Goal: Task Accomplishment & Management: Use online tool/utility

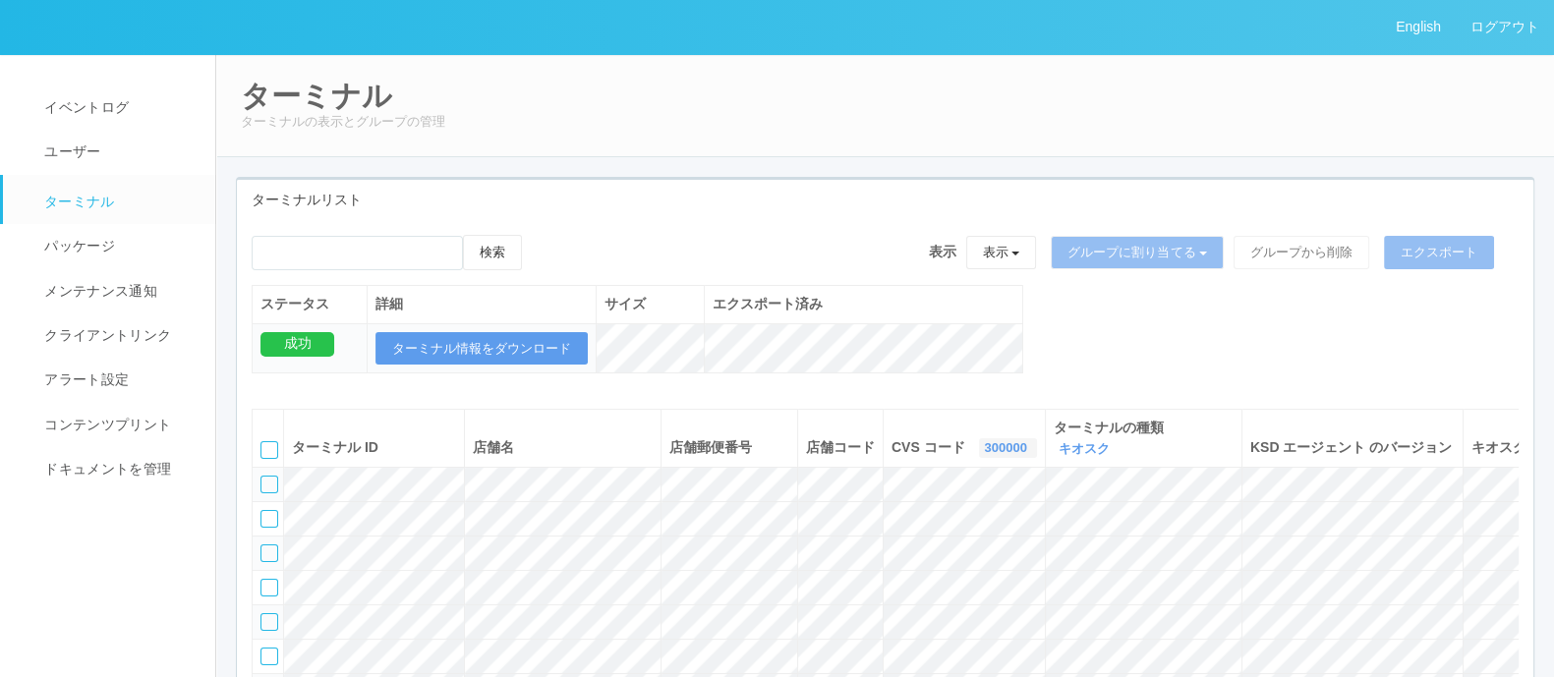
click at [984, 446] on link "300000" at bounding box center [1007, 447] width 47 height 15
click at [916, 599] on link "300037" at bounding box center [957, 606] width 155 height 27
click at [716, 181] on div "ターミナルリスト" at bounding box center [885, 200] width 1296 height 40
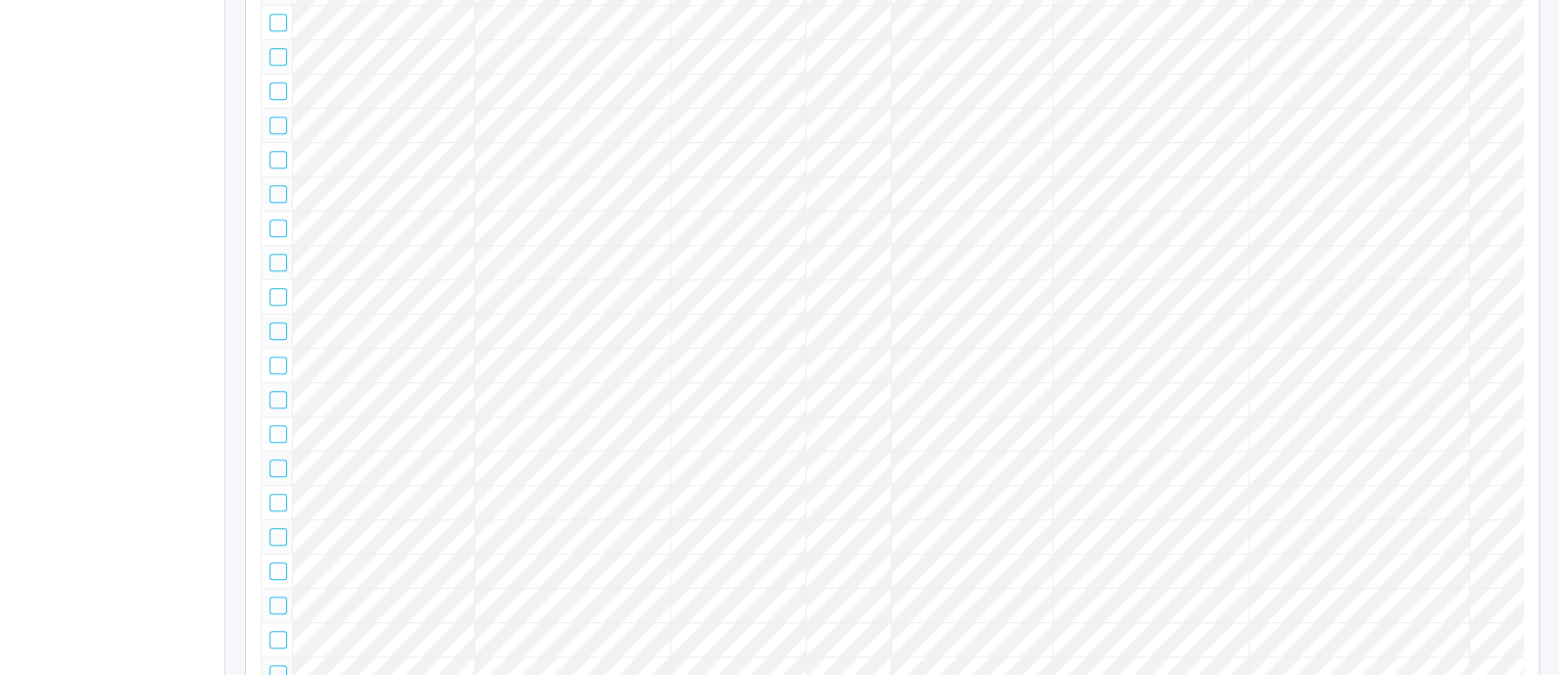
scroll to position [0, 236]
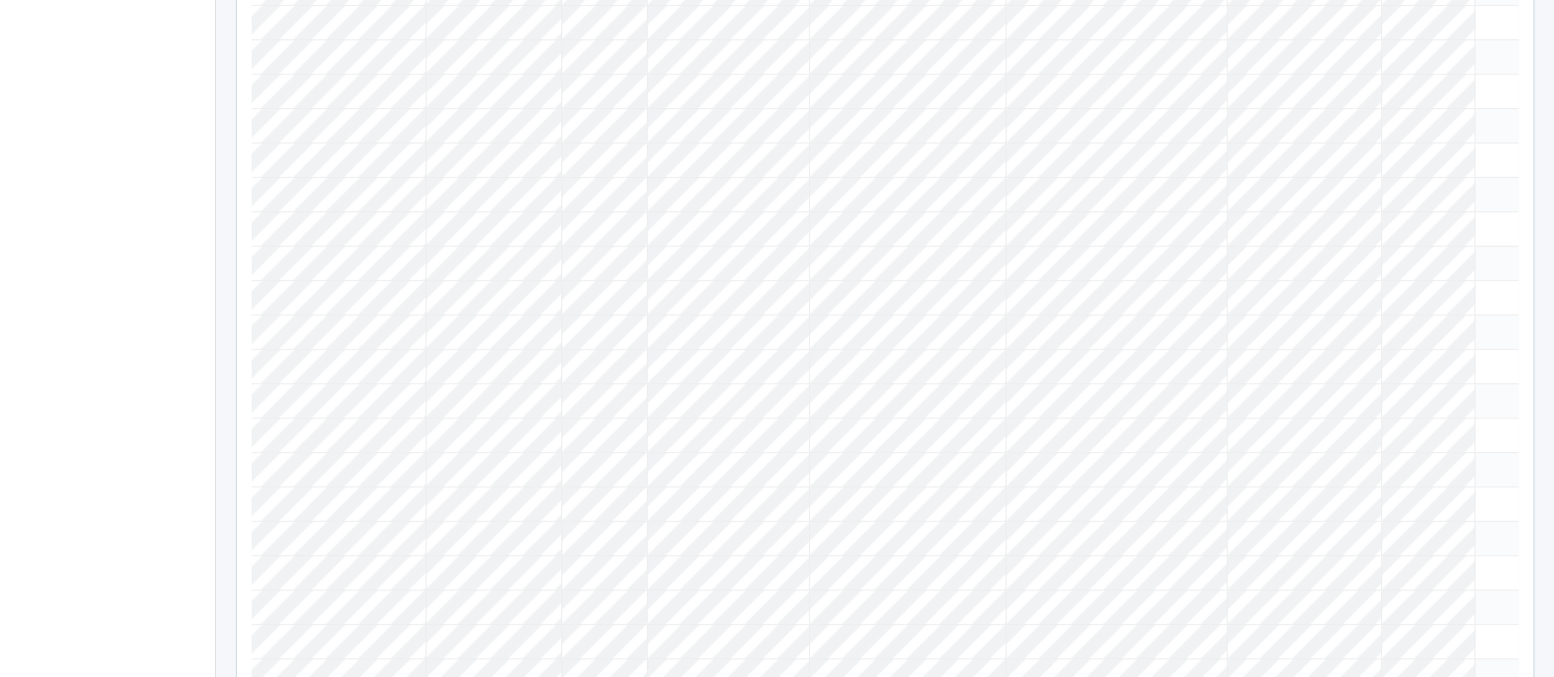
click at [1012, 83] on icon at bounding box center [1483, 83] width 0 height 0
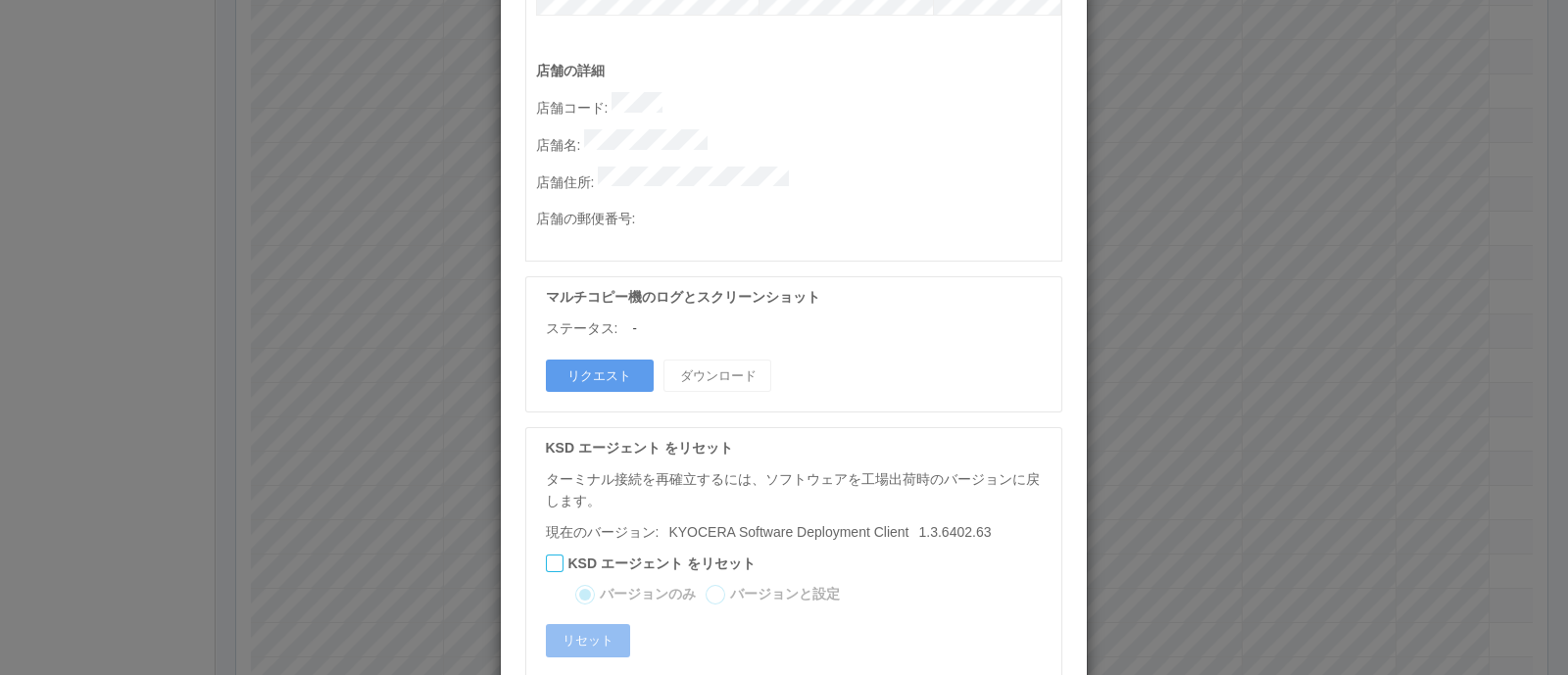
scroll to position [1038, 0]
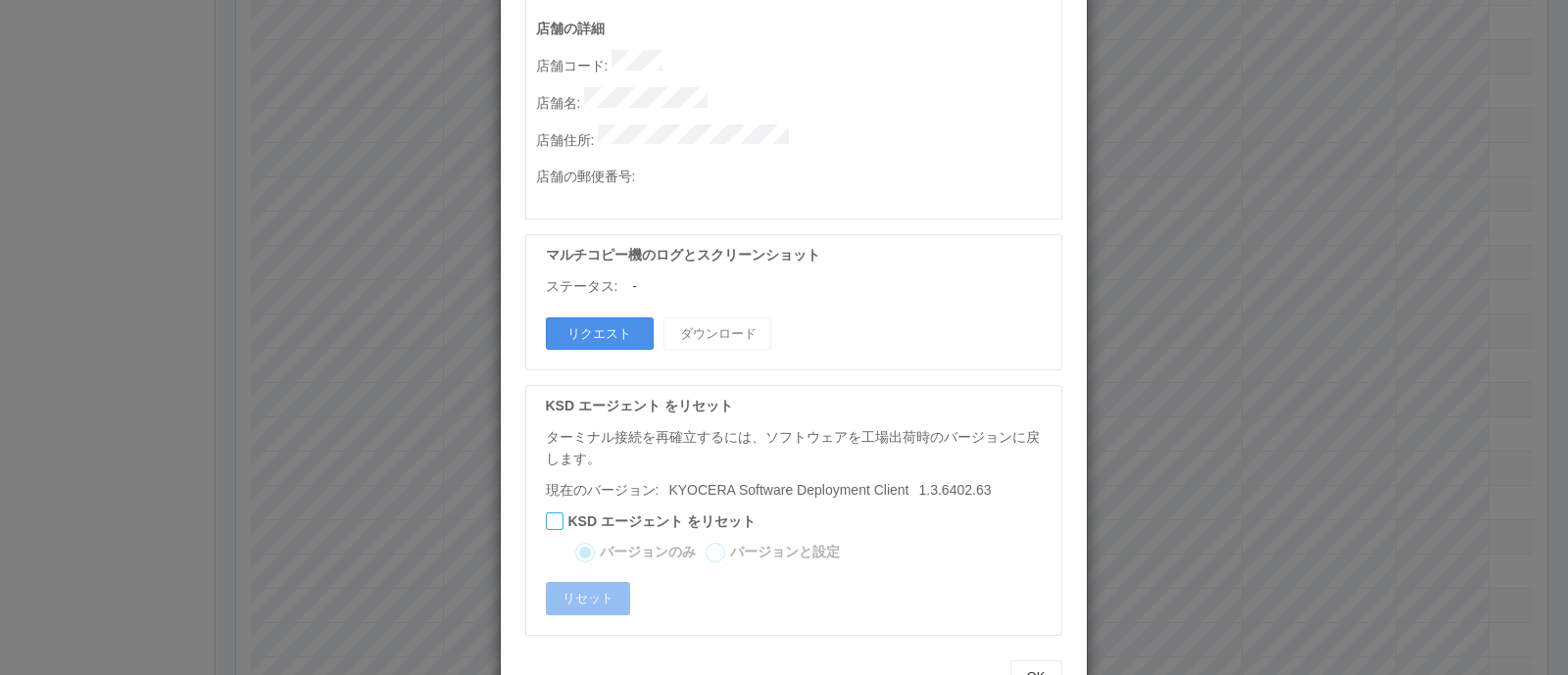
click at [591, 317] on button "リクエスト" at bounding box center [599, 333] width 108 height 33
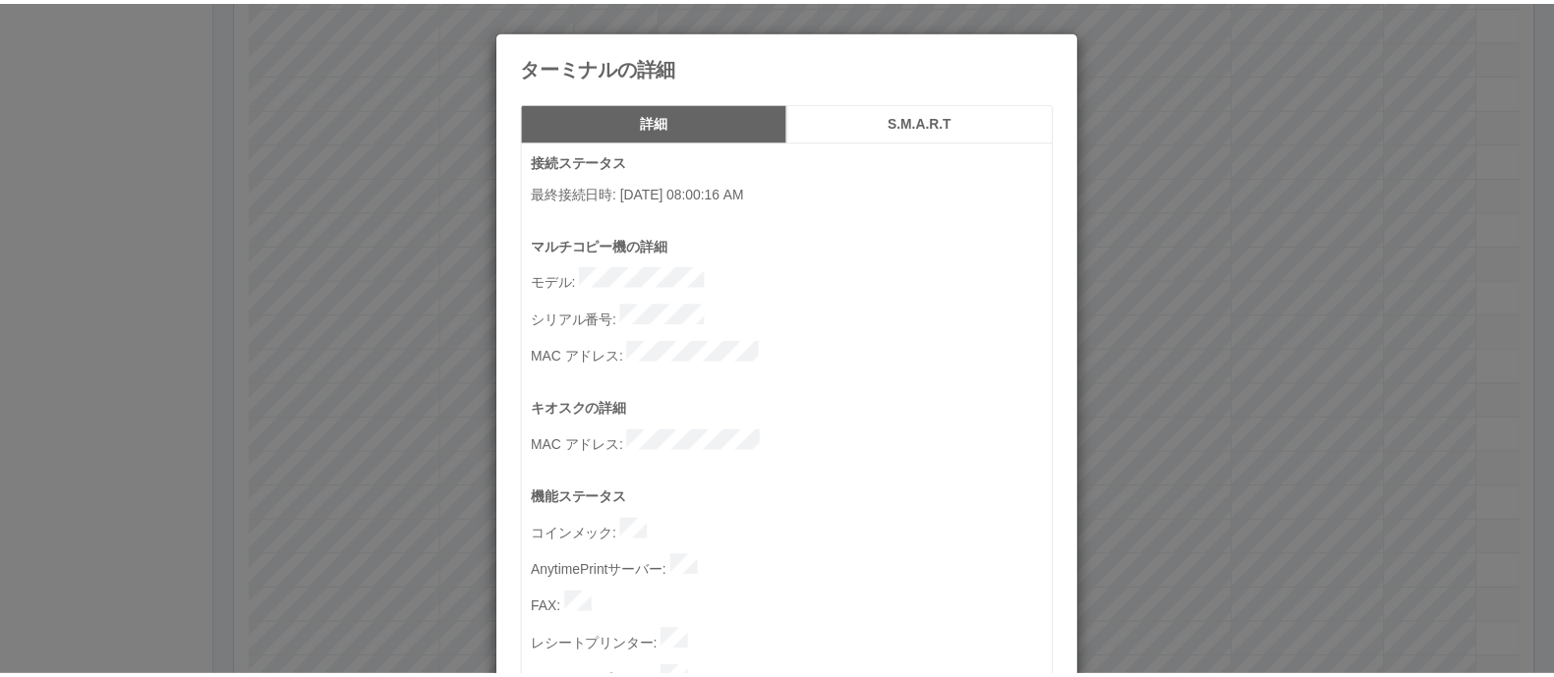
scroll to position [737, 0]
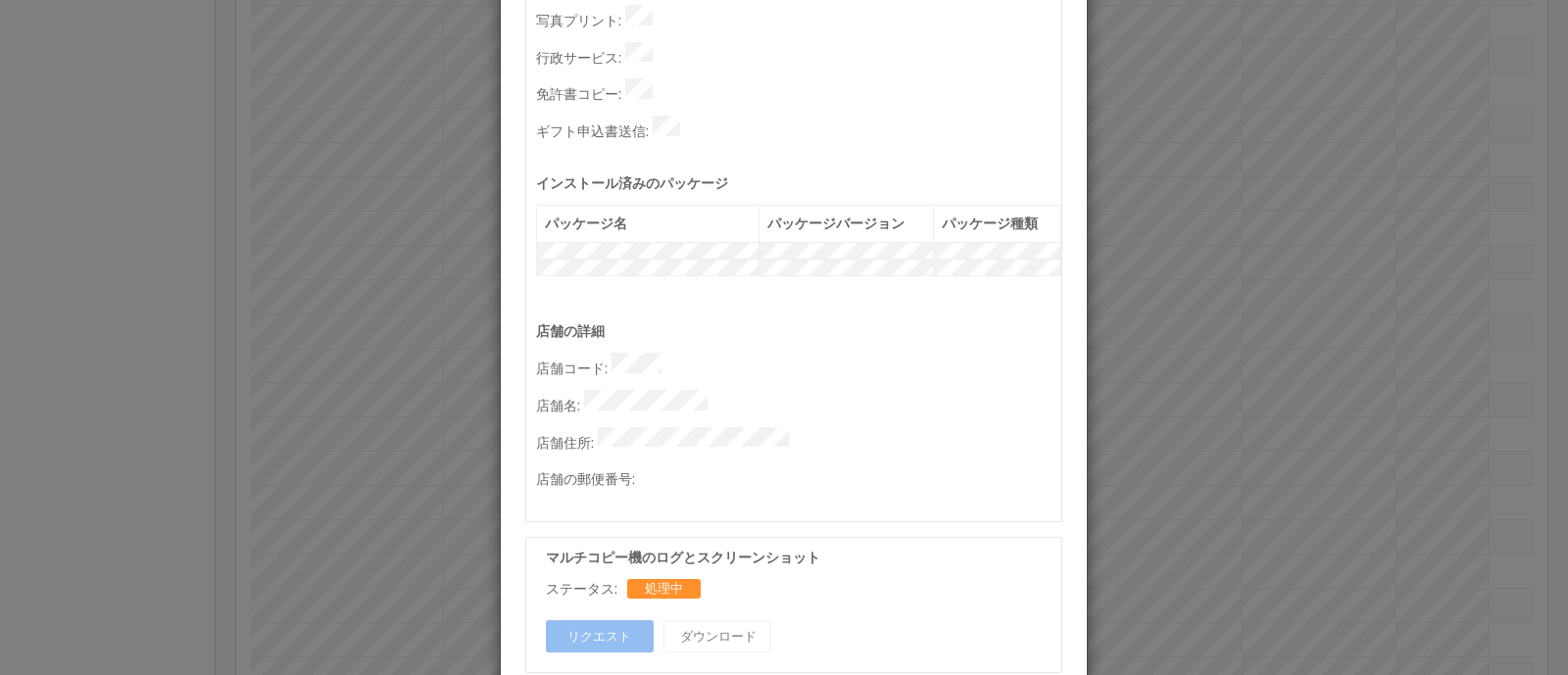
click at [1009, 451] on div "ターミナルの詳細 詳細 S.M.A.R.T 接続ステータス 最終接続日時 : [DATE] 08:00:16 AM マルチコピー機の詳細 モデル : シリアル…" at bounding box center [784, 337] width 1568 height 675
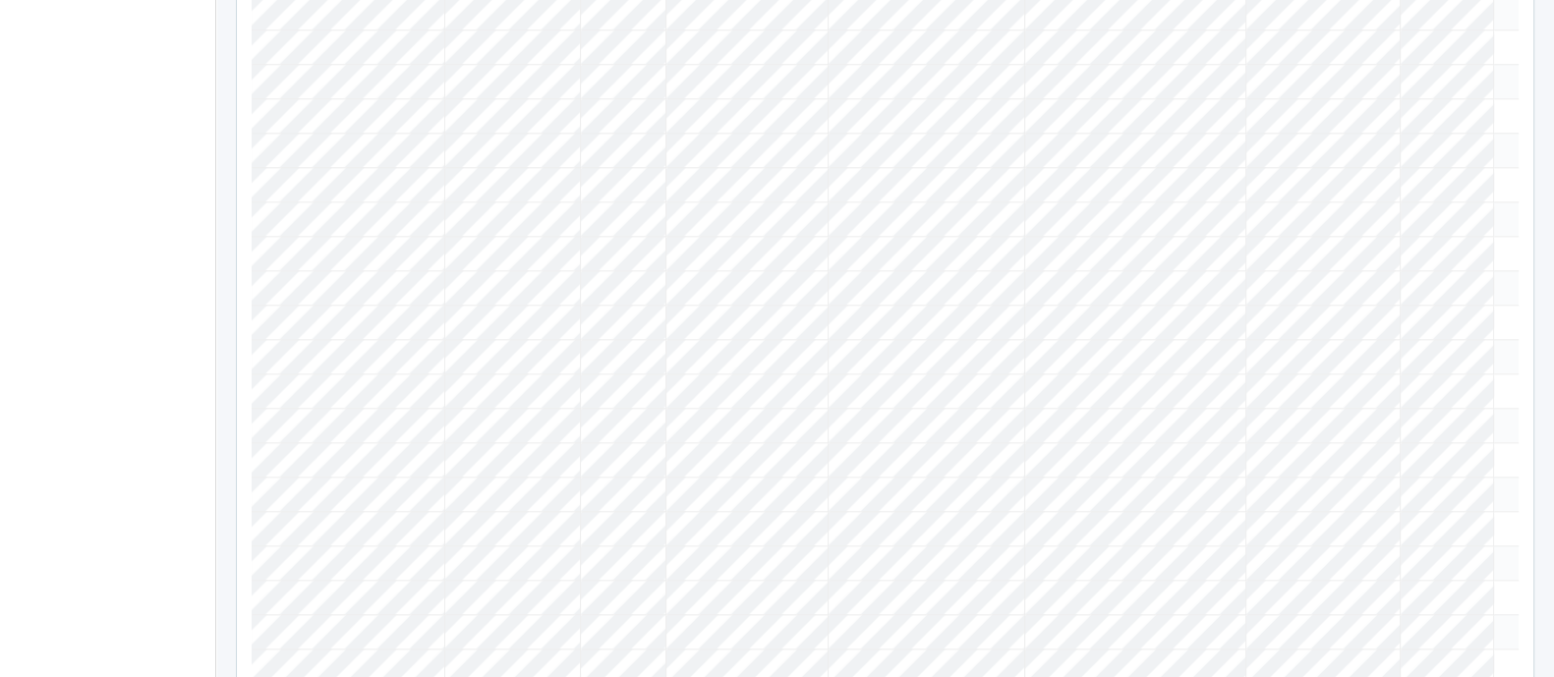
scroll to position [0, 0]
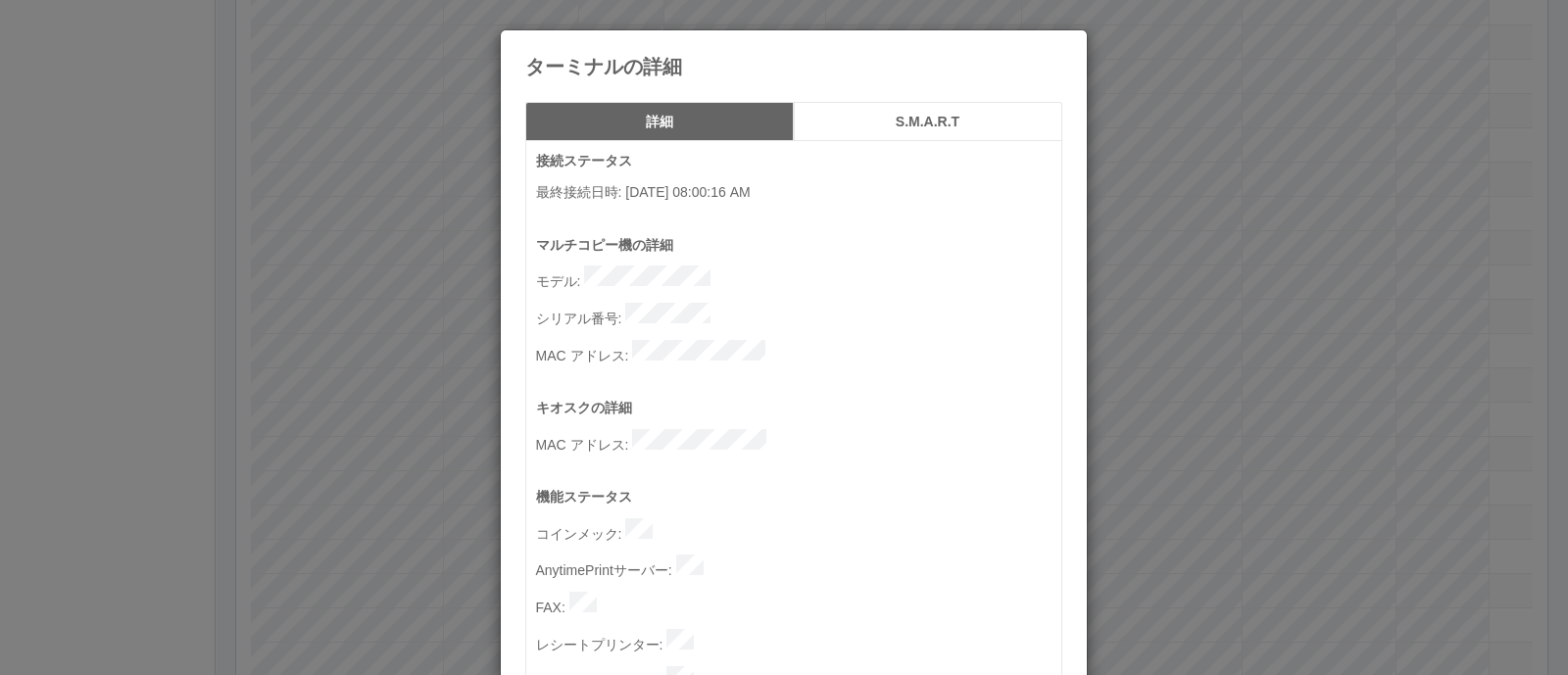
scroll to position [1038, 0]
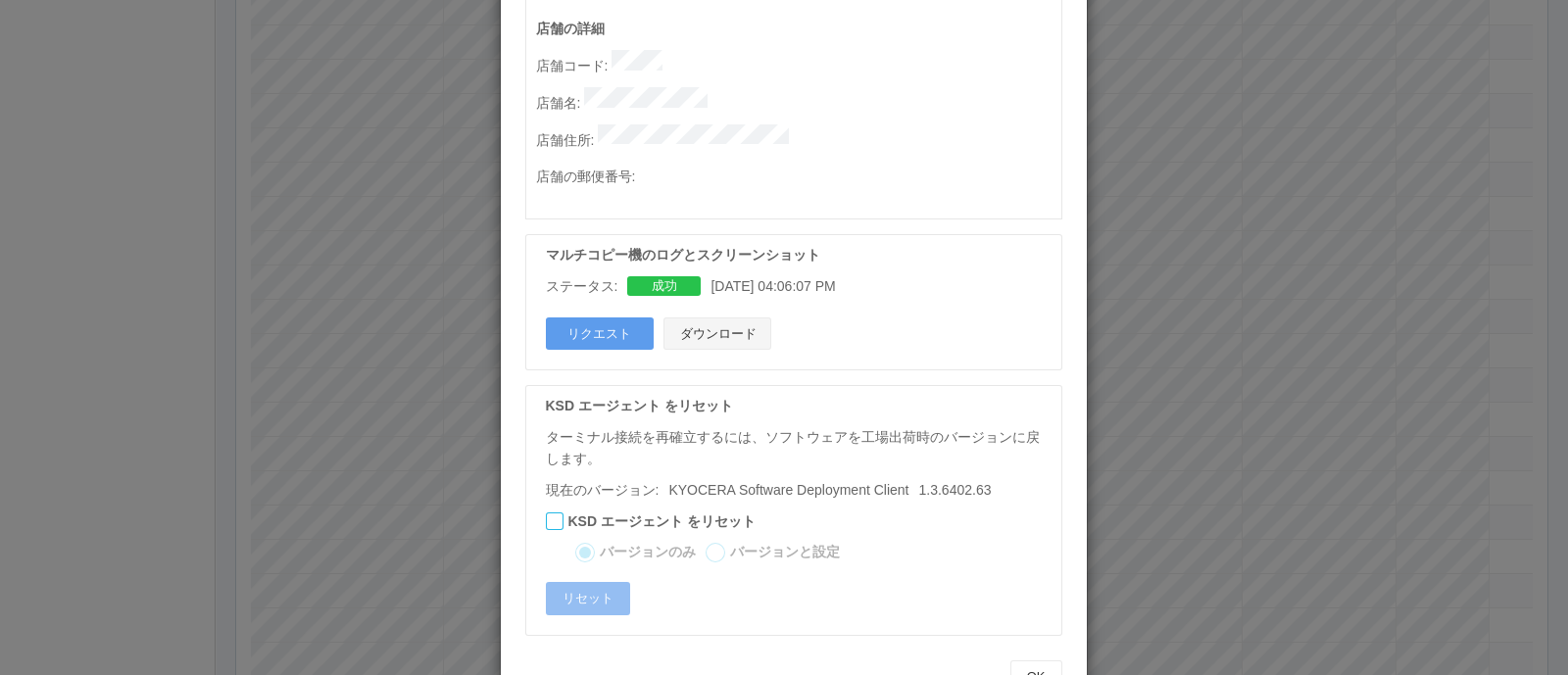
click at [705, 317] on button "ダウンロード" at bounding box center [717, 333] width 108 height 33
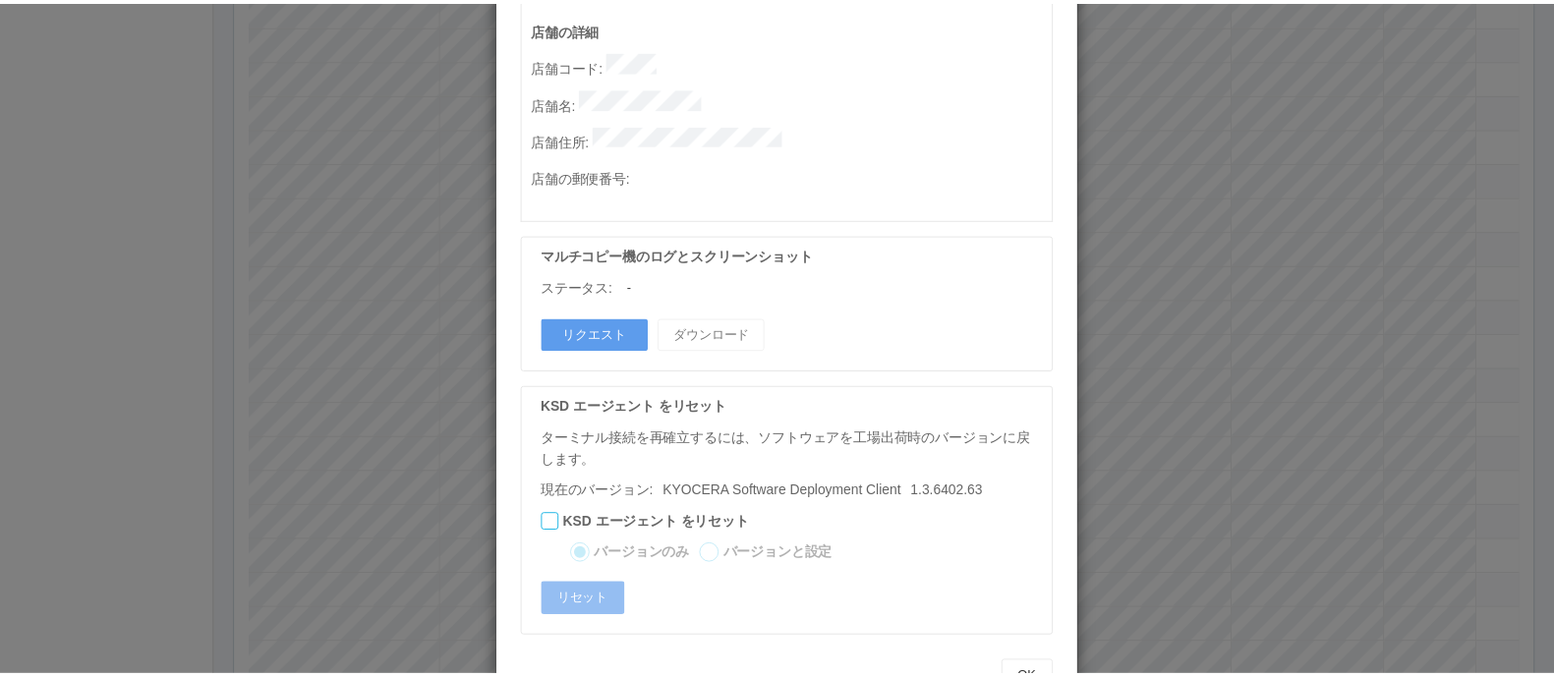
scroll to position [0, 0]
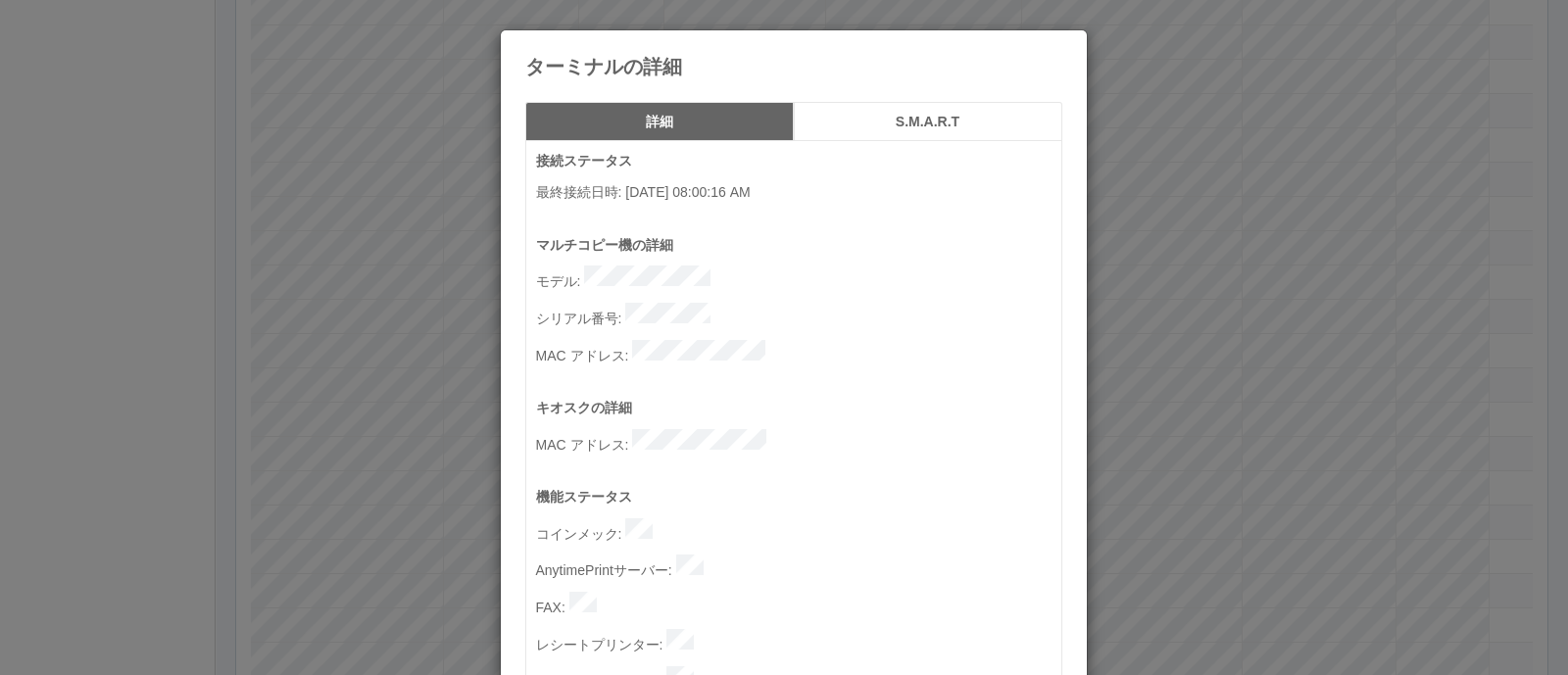
click at [1009, 304] on div "ターミナルの詳細 詳細 S.M.A.R.T 接続ステータス 最終接続日時 : [DATE] 08:00:16 AM マルチコピー機の詳細 モデル : シリアル…" at bounding box center [784, 337] width 1568 height 675
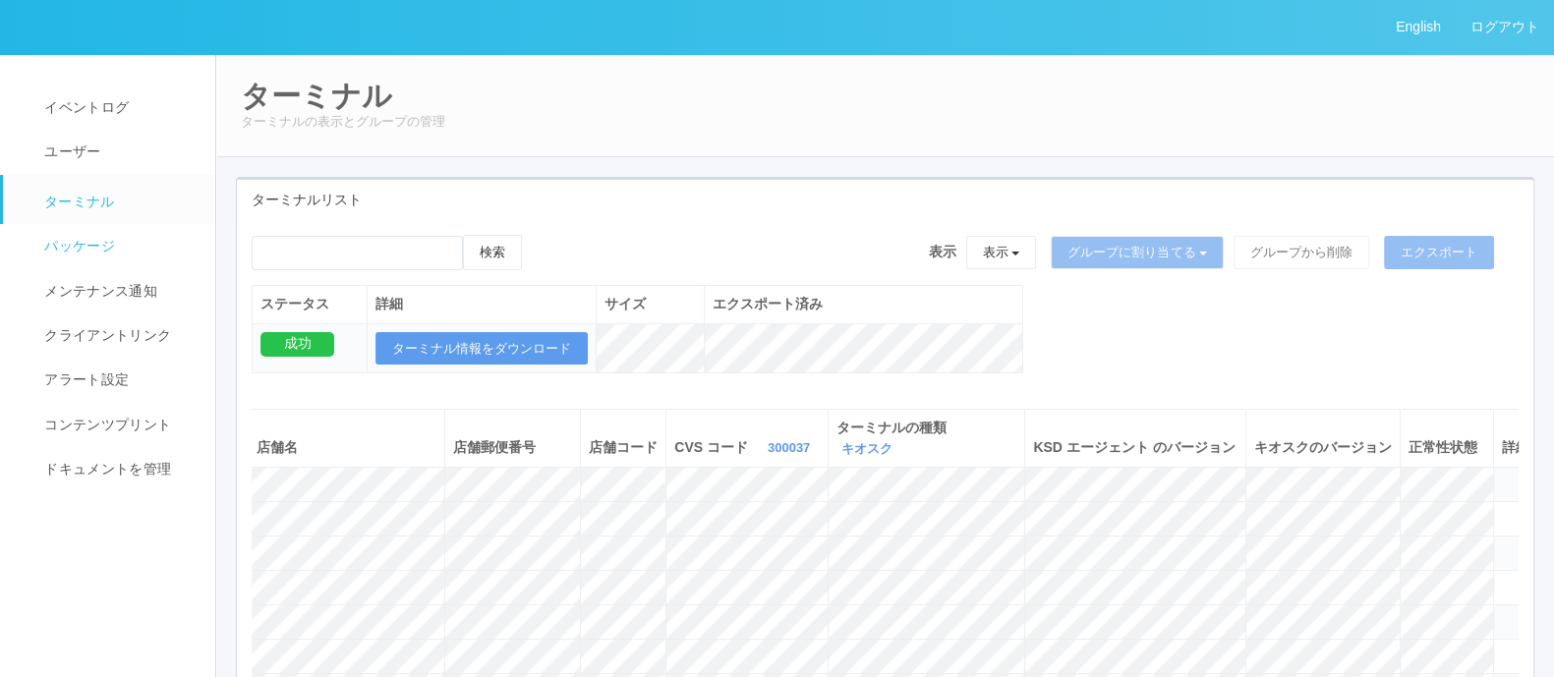
click at [95, 261] on link "パッケージ" at bounding box center [118, 246] width 230 height 44
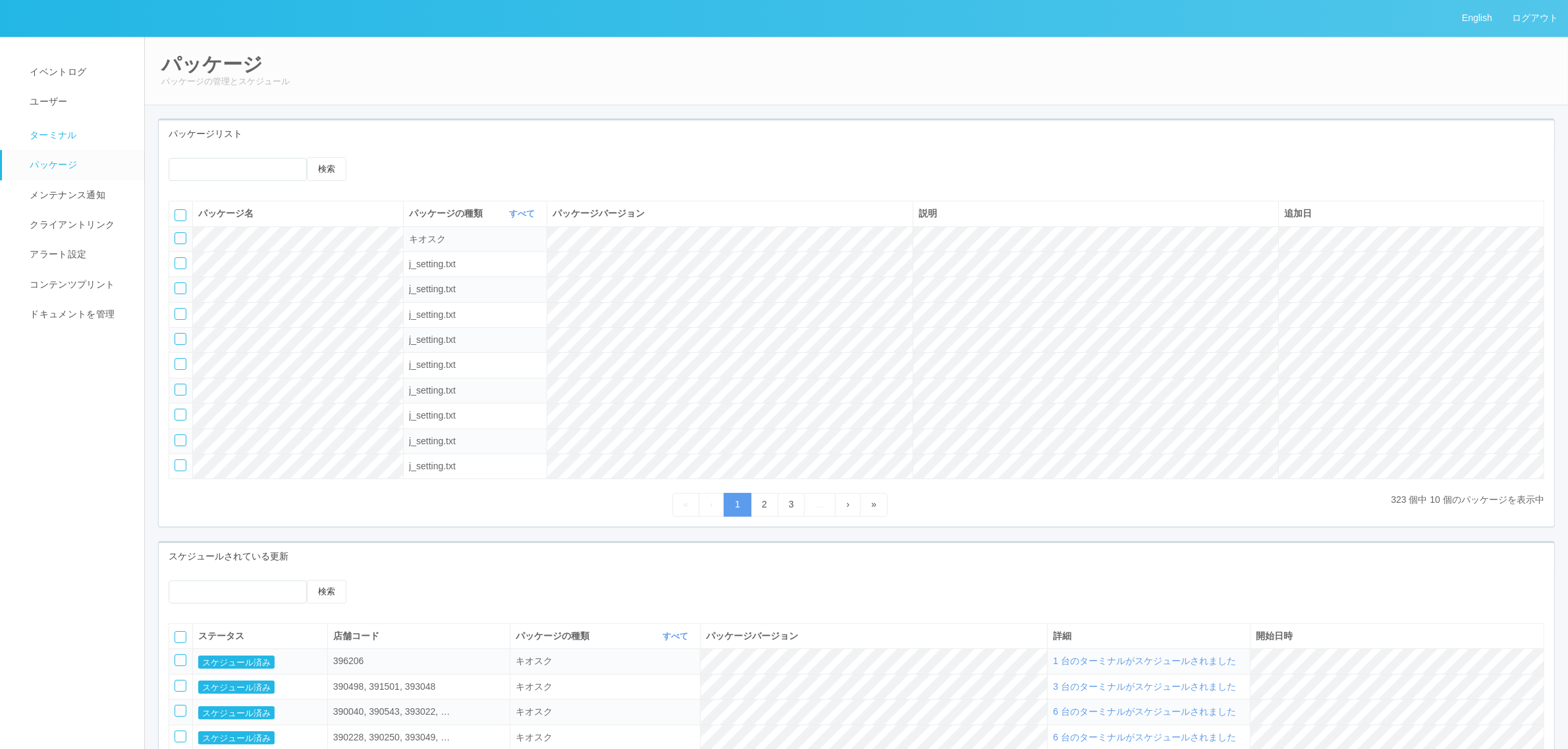
click at [91, 135] on link "ターミナル" at bounding box center [79, 133] width 154 height 33
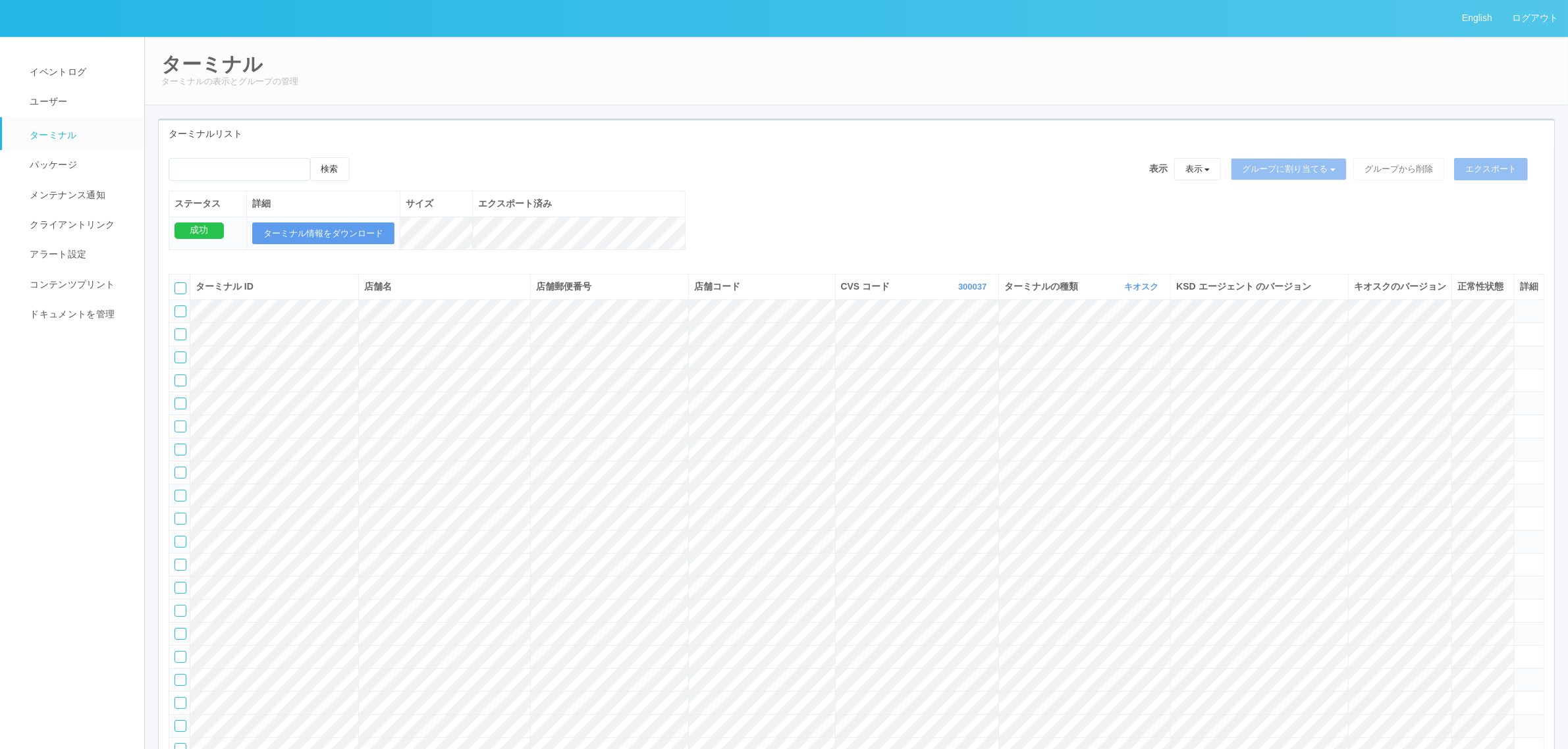
scroll to position [748, 0]
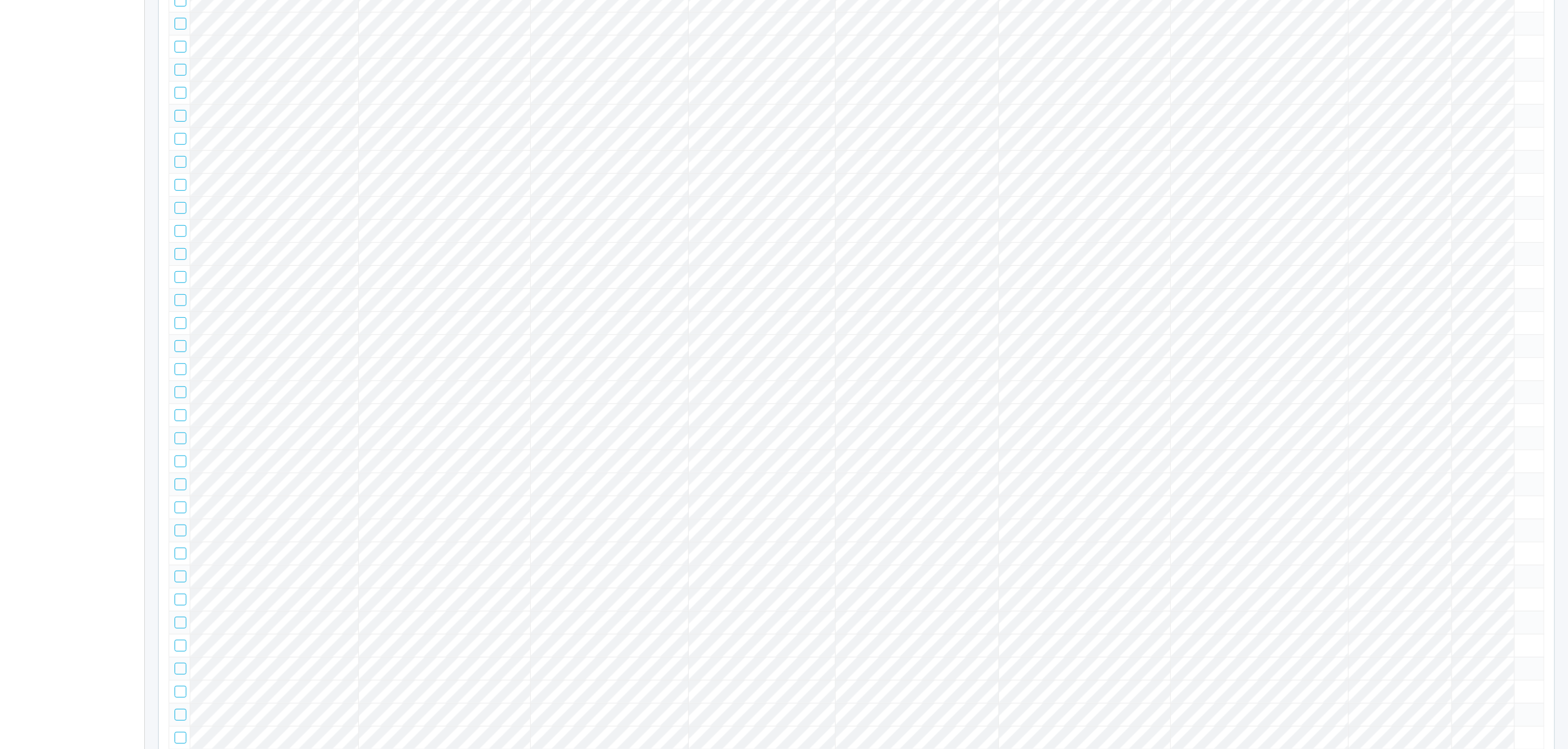
click at [678, 196] on tr at bounding box center [857, 184] width 1375 height 23
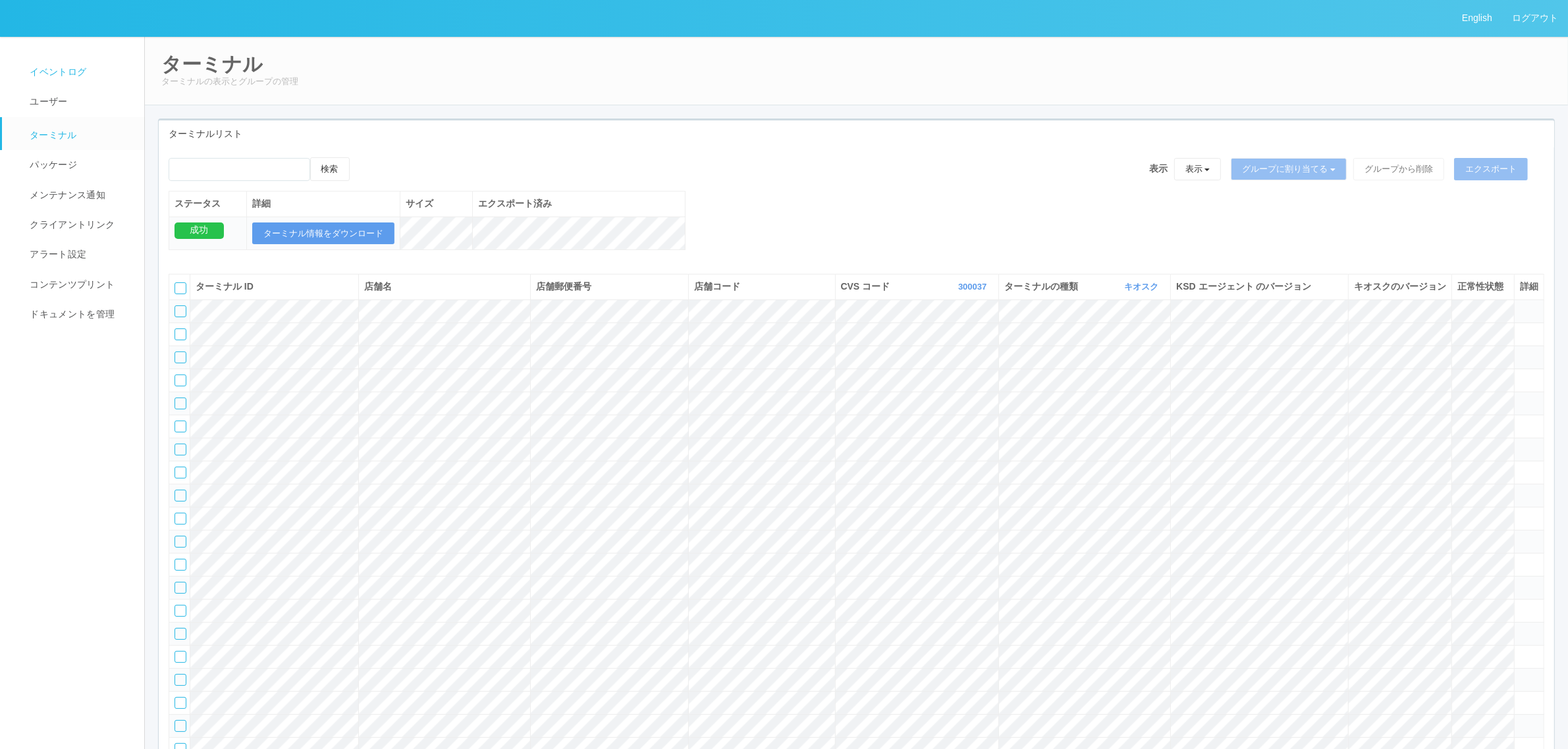
click at [76, 76] on span "イベントログ" at bounding box center [56, 72] width 60 height 11
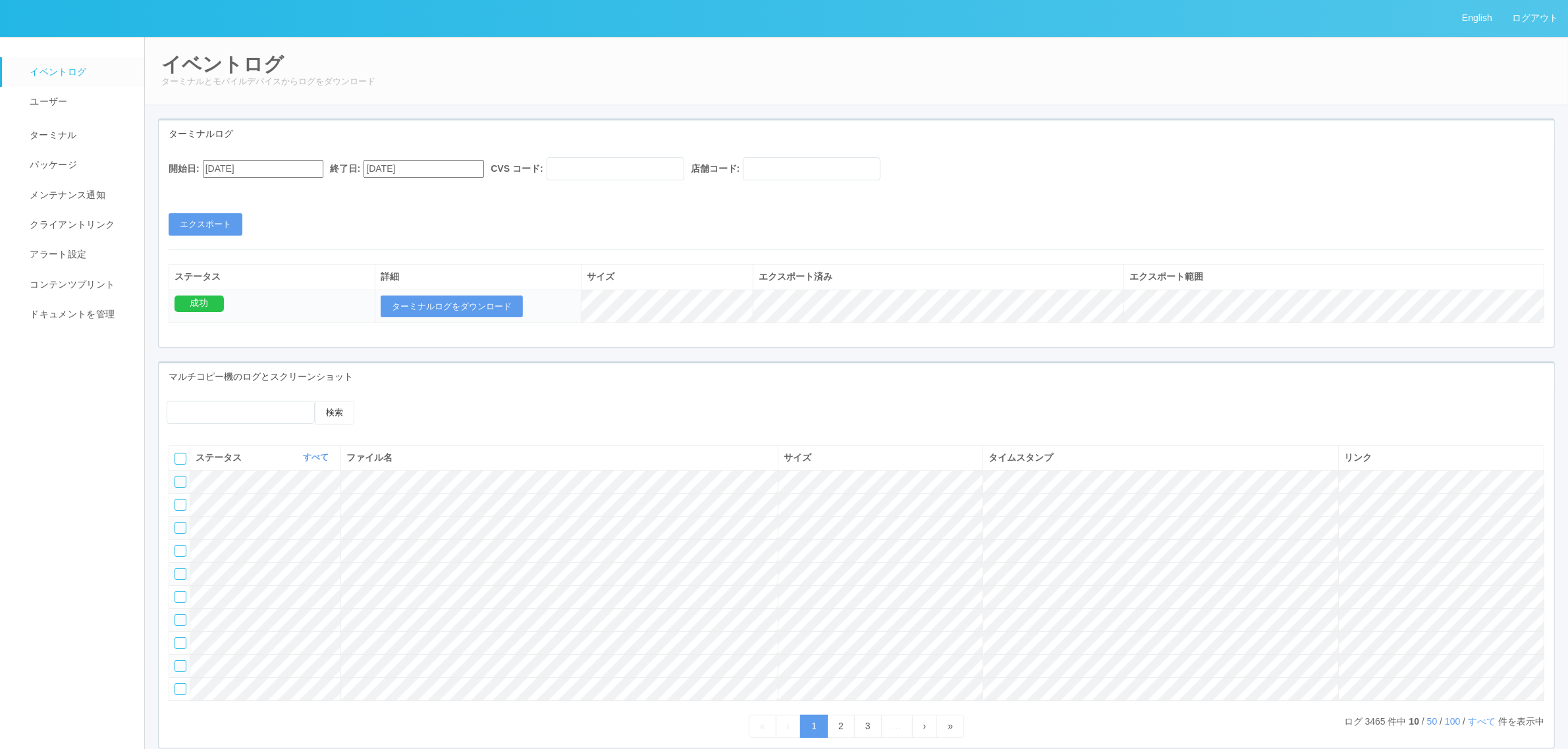
click at [274, 166] on input "[DATE]" at bounding box center [263, 169] width 121 height 18
click at [234, 194] on div "[DATE]" at bounding box center [218, 202] width 31 height 15
click at [224, 188] on button "button" at bounding box center [218, 186] width 11 height 4
click at [231, 409] on div "5" at bounding box center [218, 415] width 24 height 13
type input "[DATE]"
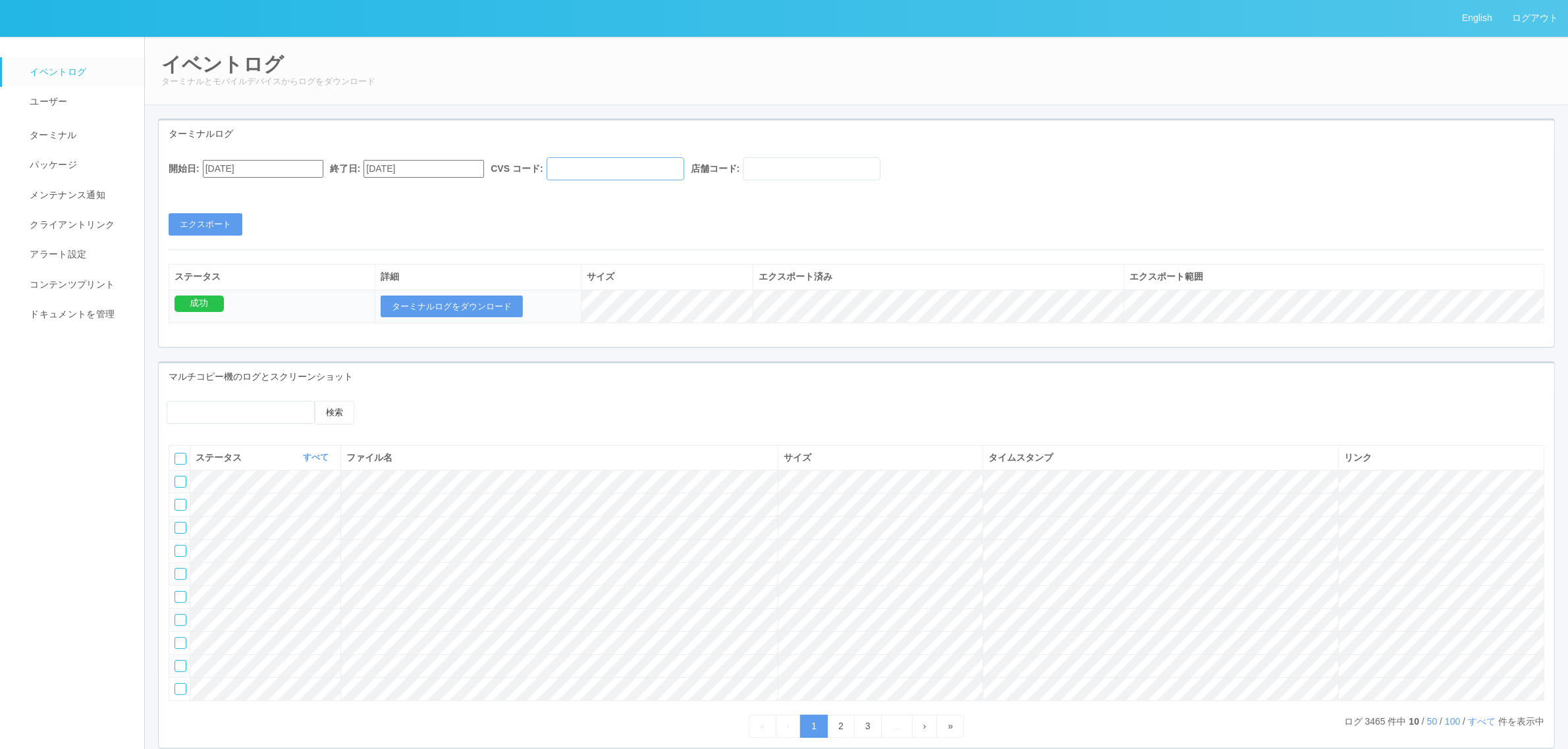
drag, startPoint x: 659, startPoint y: 169, endPoint x: 690, endPoint y: 169, distance: 31.0
click at [659, 169] on input "text" at bounding box center [615, 169] width 137 height 23
click at [678, 170] on input "text" at bounding box center [811, 169] width 137 height 23
paste input "580666"
type input "580666"
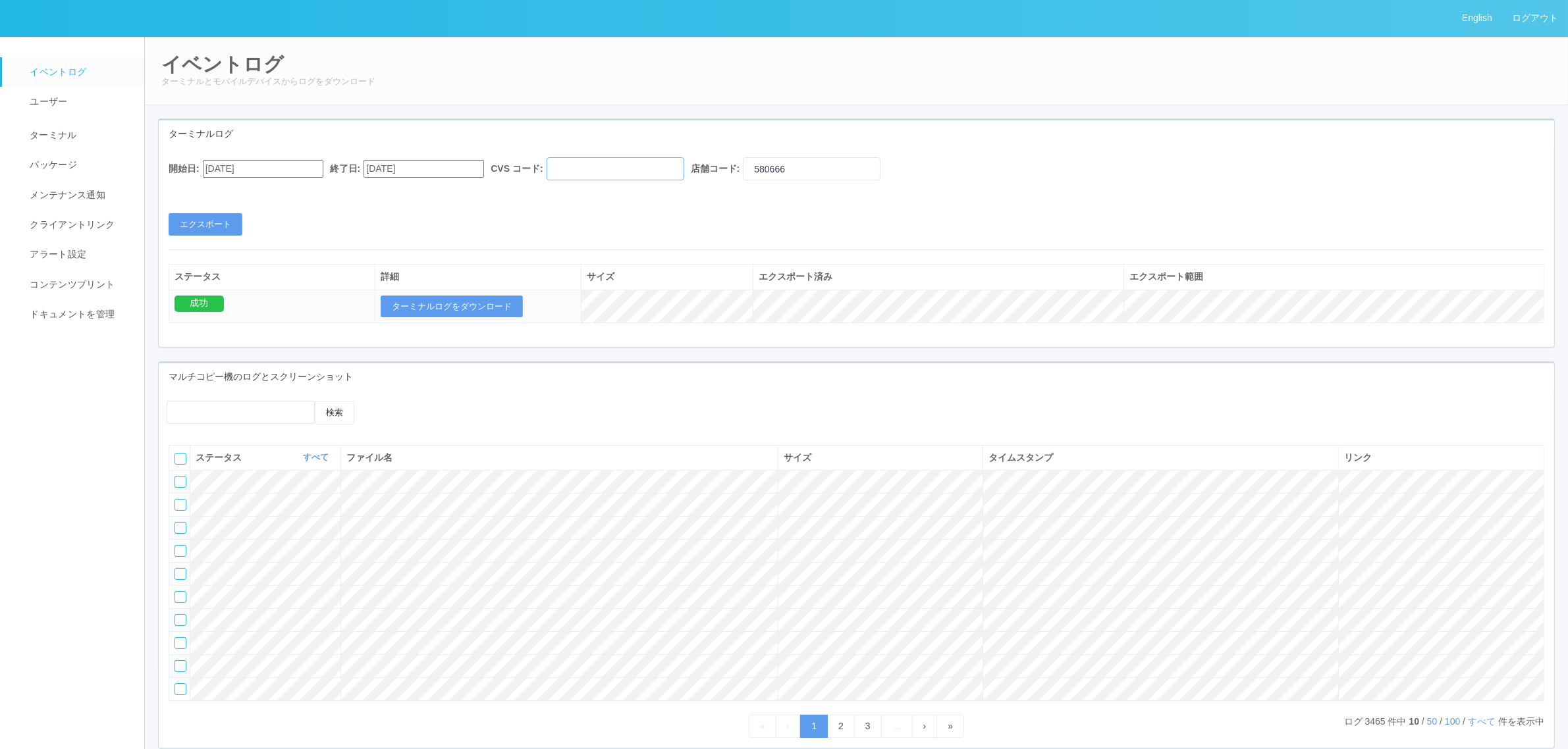
drag, startPoint x: 641, startPoint y: 170, endPoint x: 633, endPoint y: 170, distance: 8.0
click at [633, 170] on input "text" at bounding box center [615, 169] width 137 height 23
type input "300037"
click at [493, 208] on div "開始日: [DATE] 終了日: [DATE] CVS コード: 300037 店舗コード: 580666 エクスポート" at bounding box center [856, 196] width 1395 height 78
click at [206, 224] on button "エクスポート" at bounding box center [206, 224] width 74 height 22
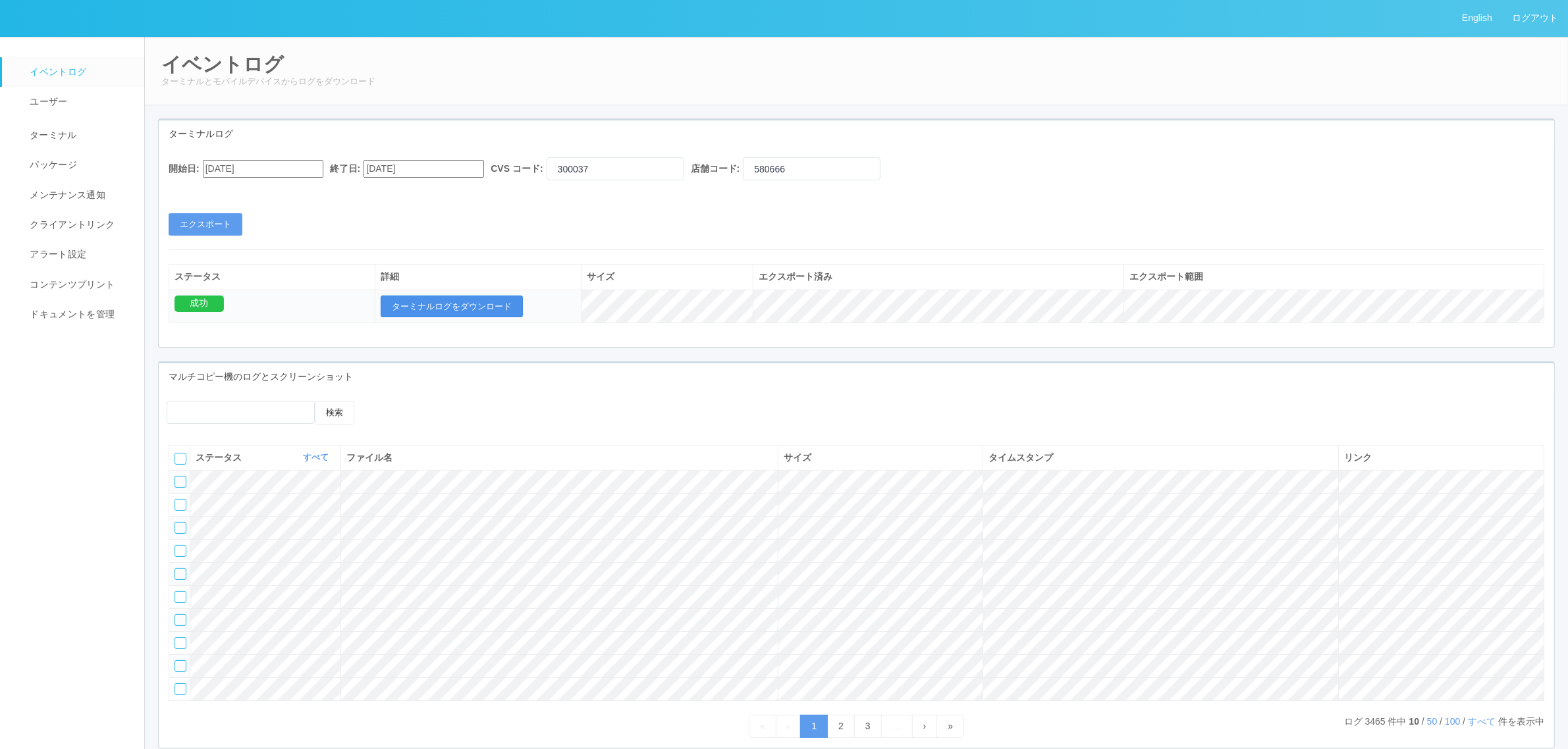
click at [481, 318] on button "ターミナルログをダウンロード" at bounding box center [452, 306] width 142 height 22
